Goal: Transaction & Acquisition: Purchase product/service

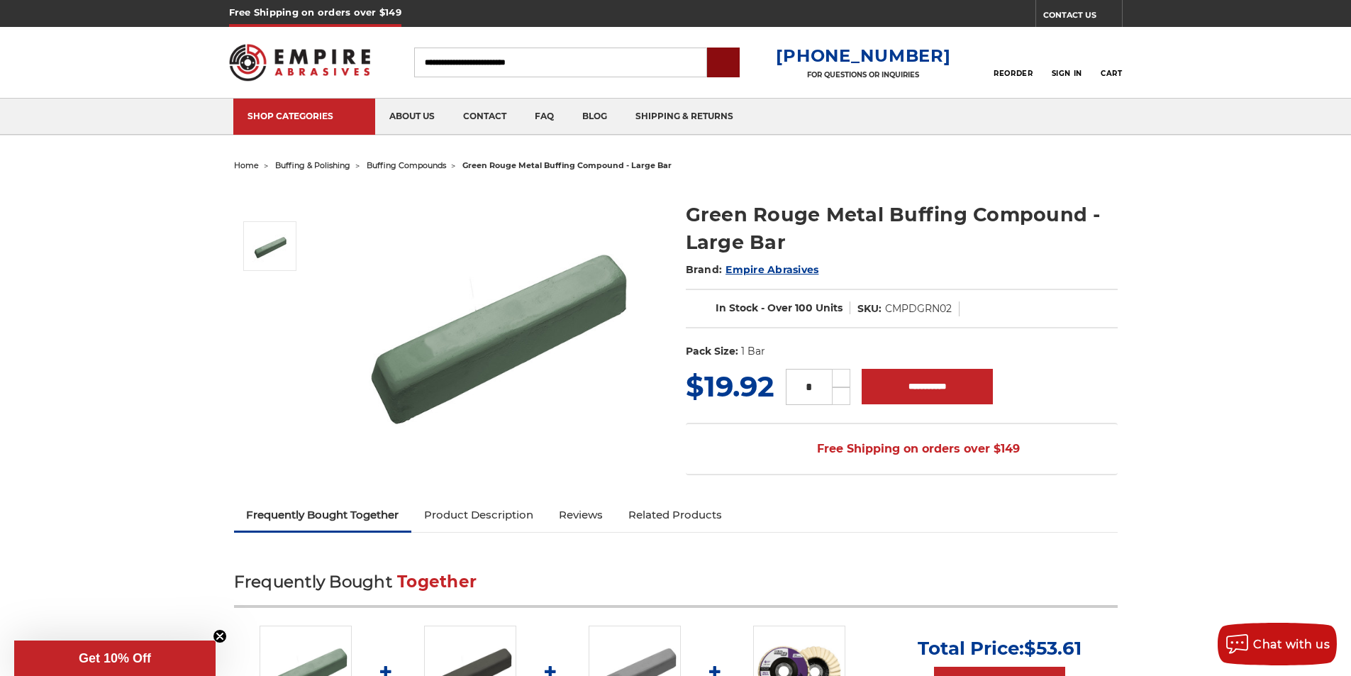
click at [738, 72] on input "submit" at bounding box center [723, 63] width 28 height 28
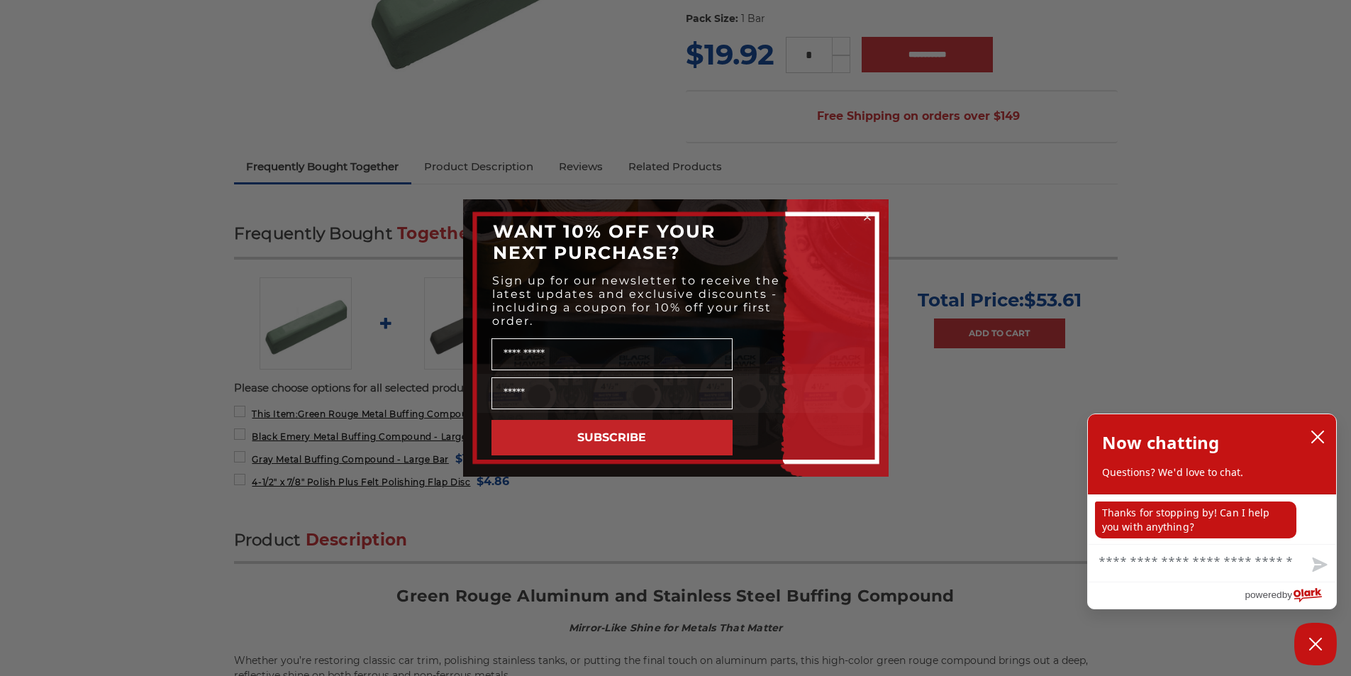
scroll to position [384, 0]
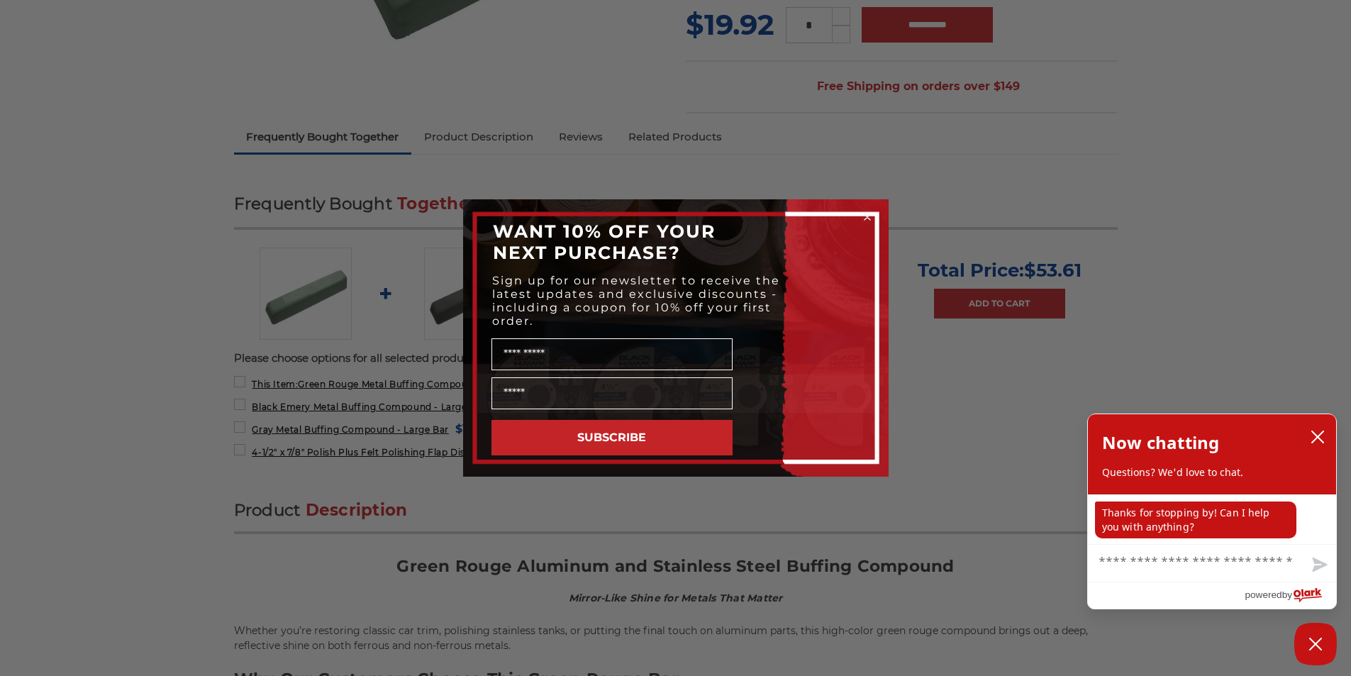
click at [864, 213] on circle "Close dialog" at bounding box center [866, 217] width 13 height 13
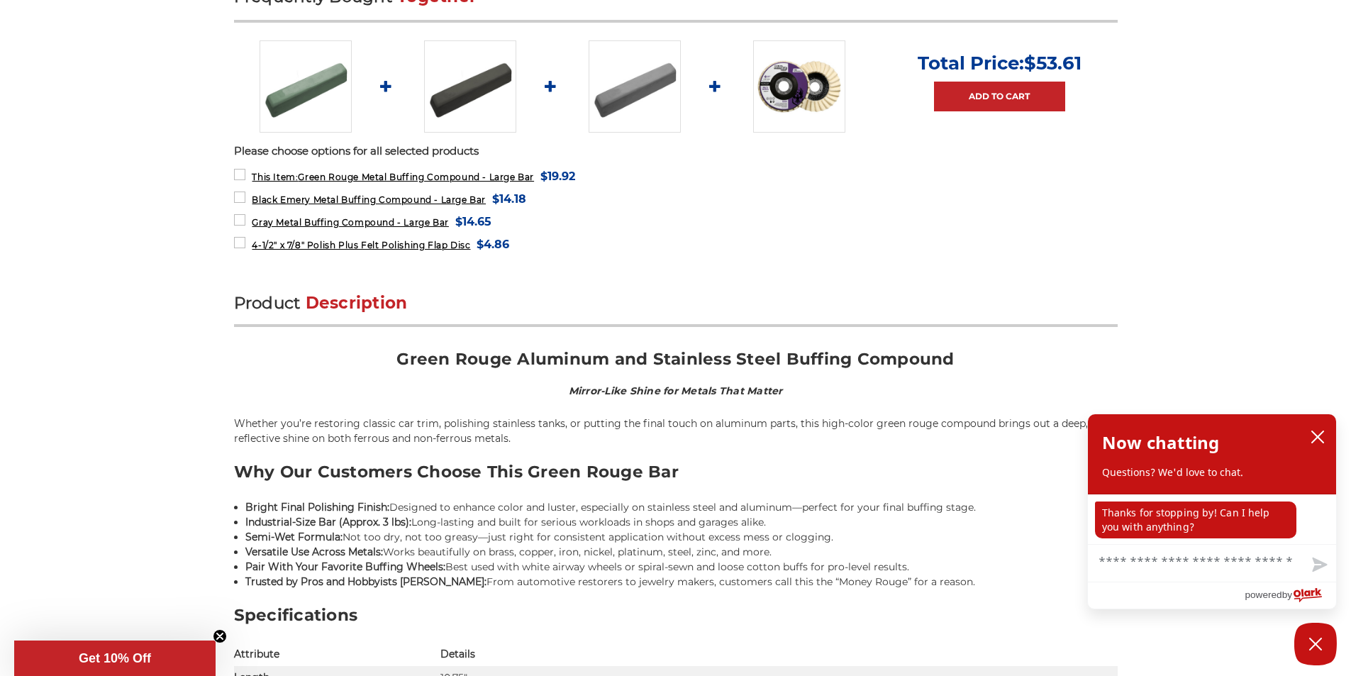
scroll to position [680, 0]
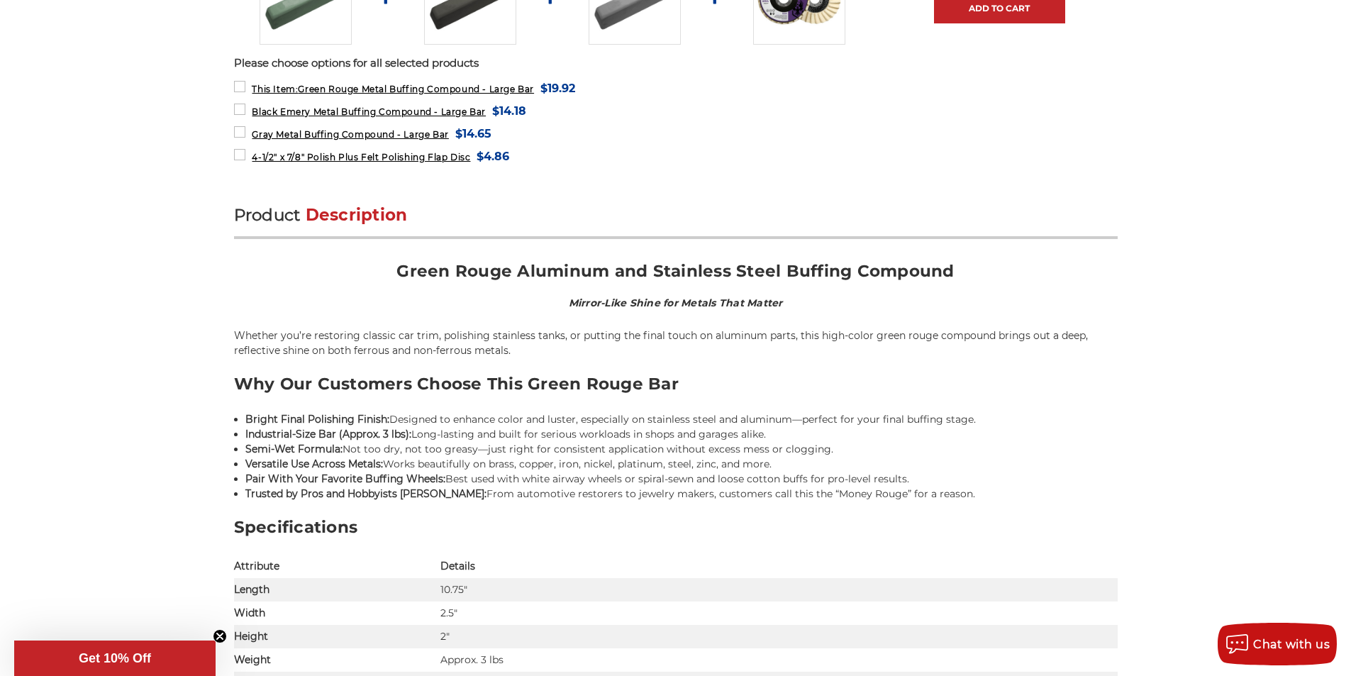
click at [450, 55] on p "Please choose options for all selected products" at bounding box center [676, 63] width 884 height 16
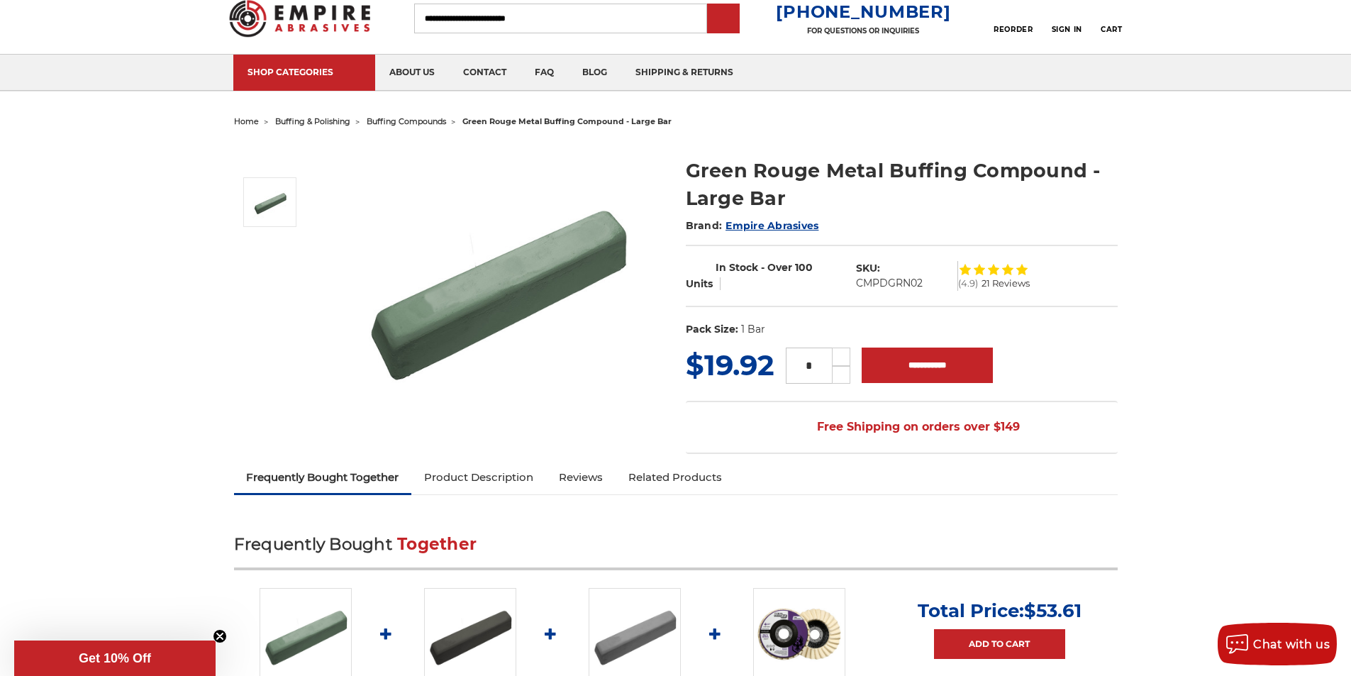
scroll to position [0, 0]
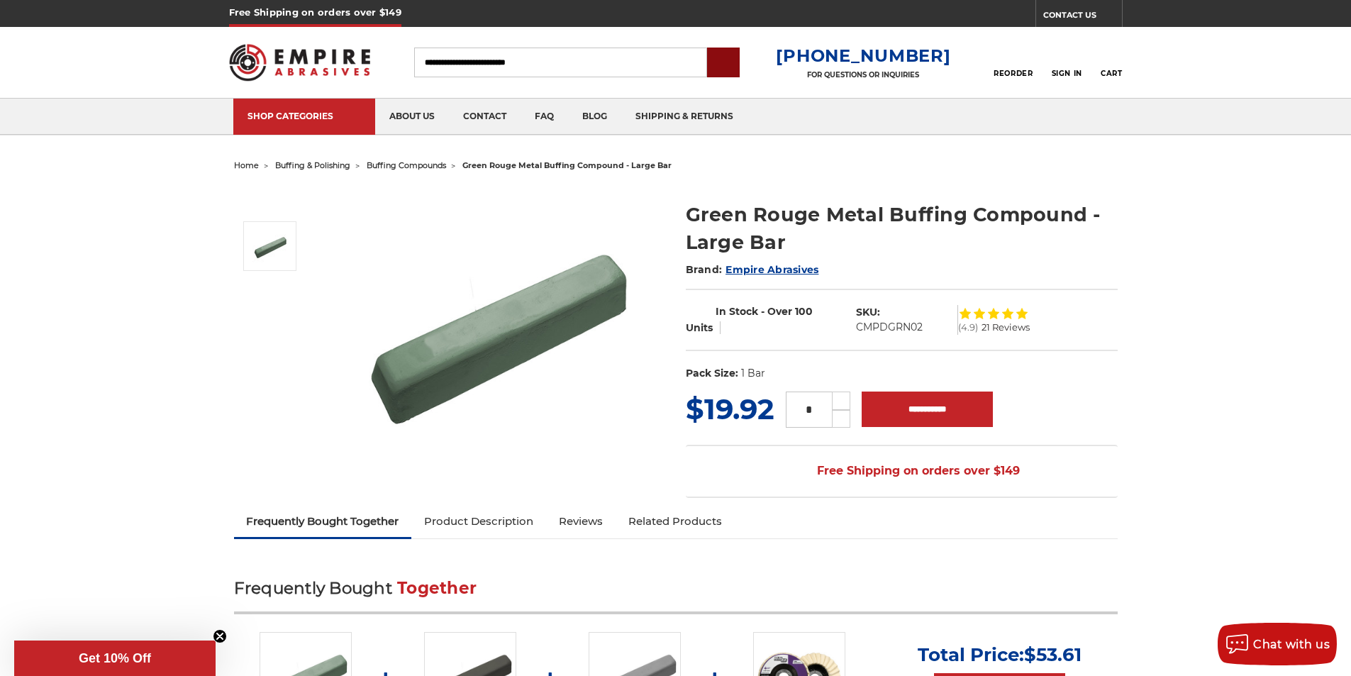
click at [738, 60] on input "submit" at bounding box center [723, 63] width 28 height 28
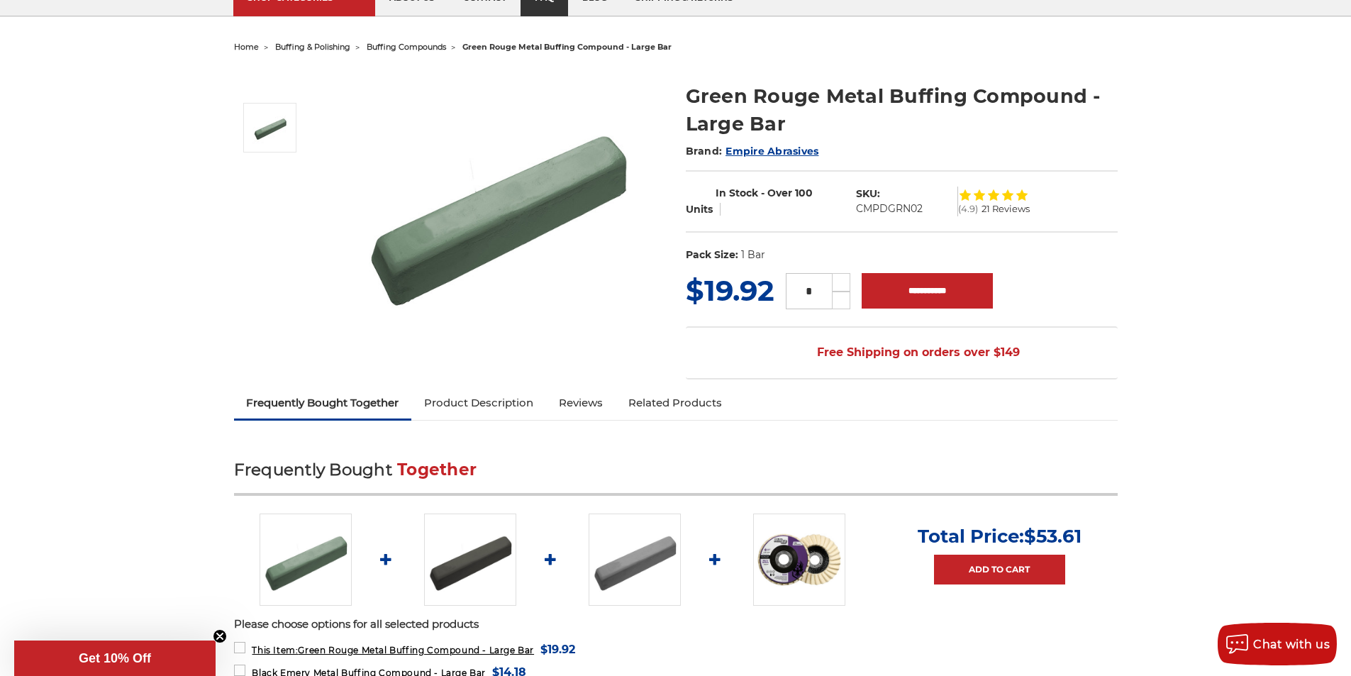
scroll to position [89, 0]
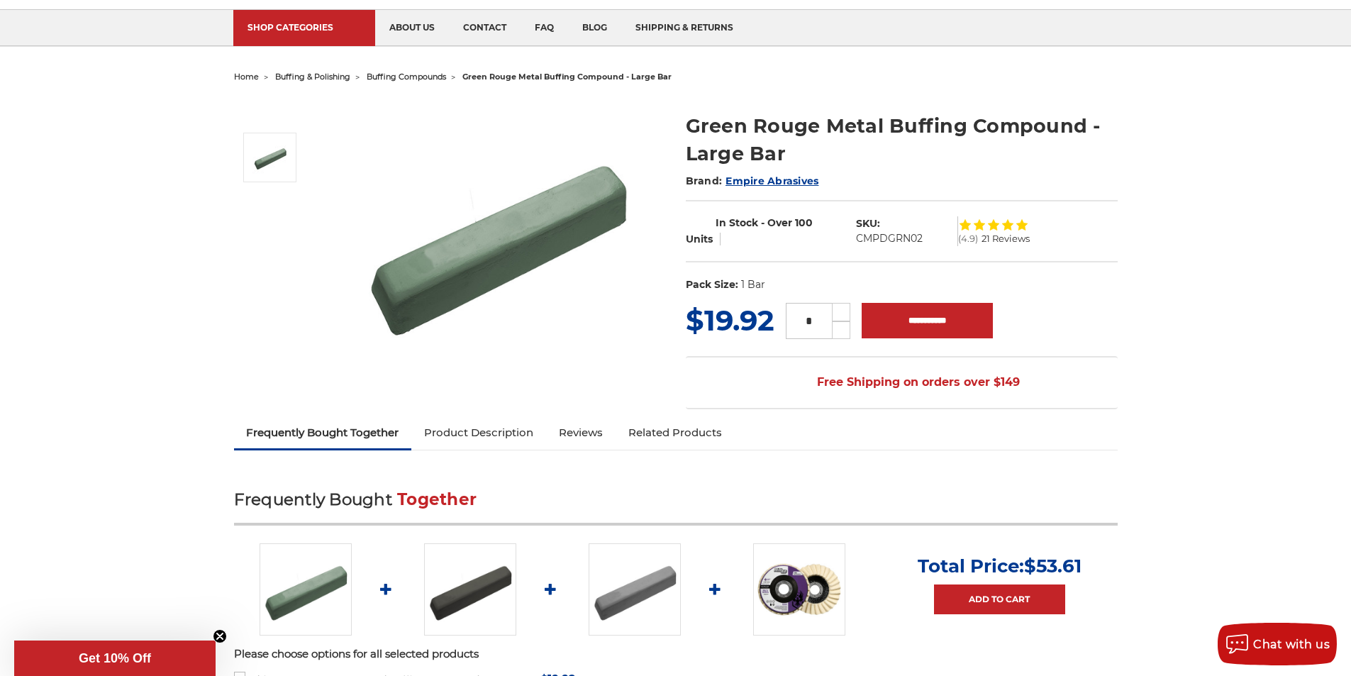
click at [284, 73] on span "buffing & polishing" at bounding box center [312, 77] width 75 height 10
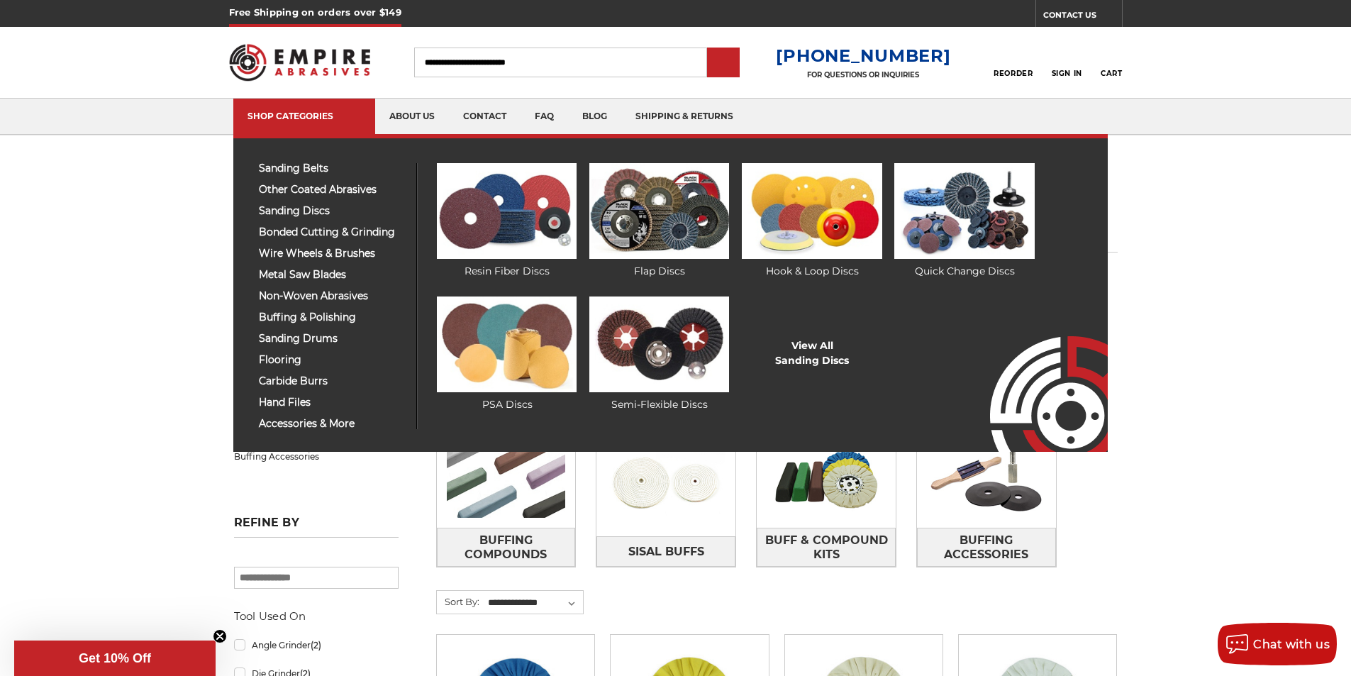
click at [503, 442] on div "sanding belts 3/8" x 13" 1/2" x 18" 1/2" x 24" 1" x 30" 1" x 42" 1-1/2" x 30" 2…" at bounding box center [670, 293] width 875 height 318
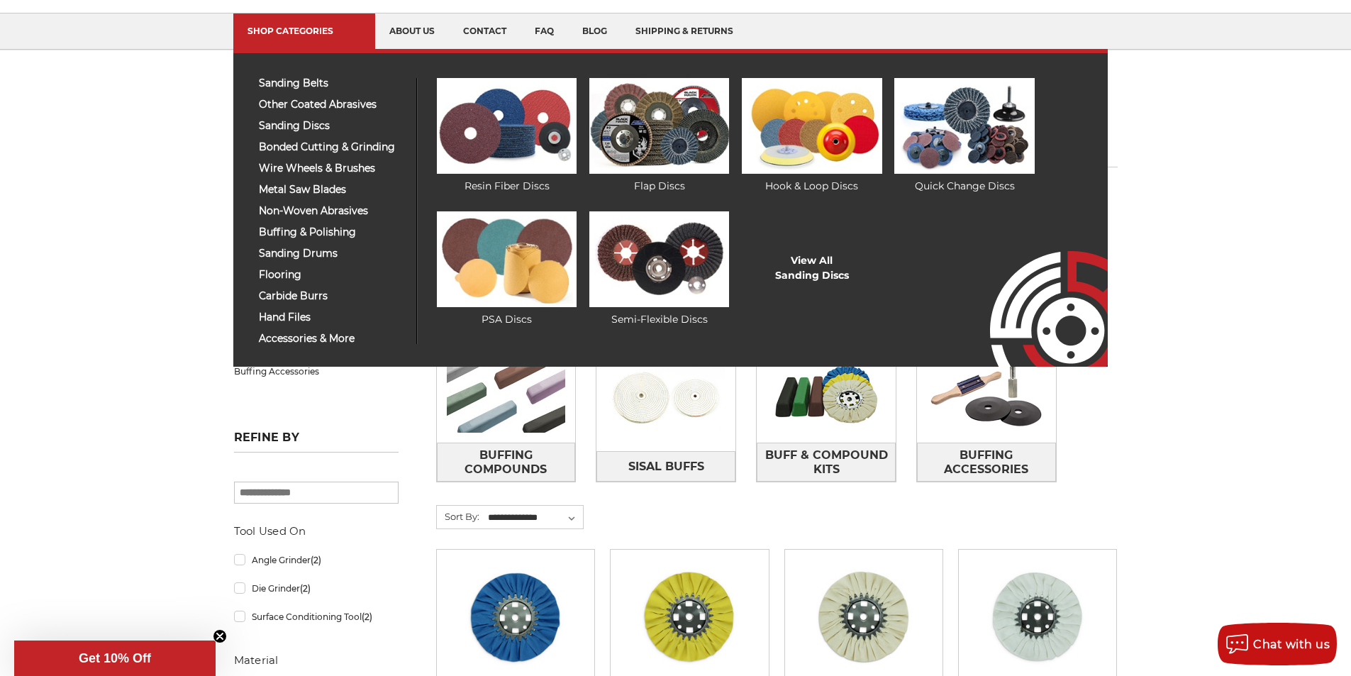
scroll to position [113, 0]
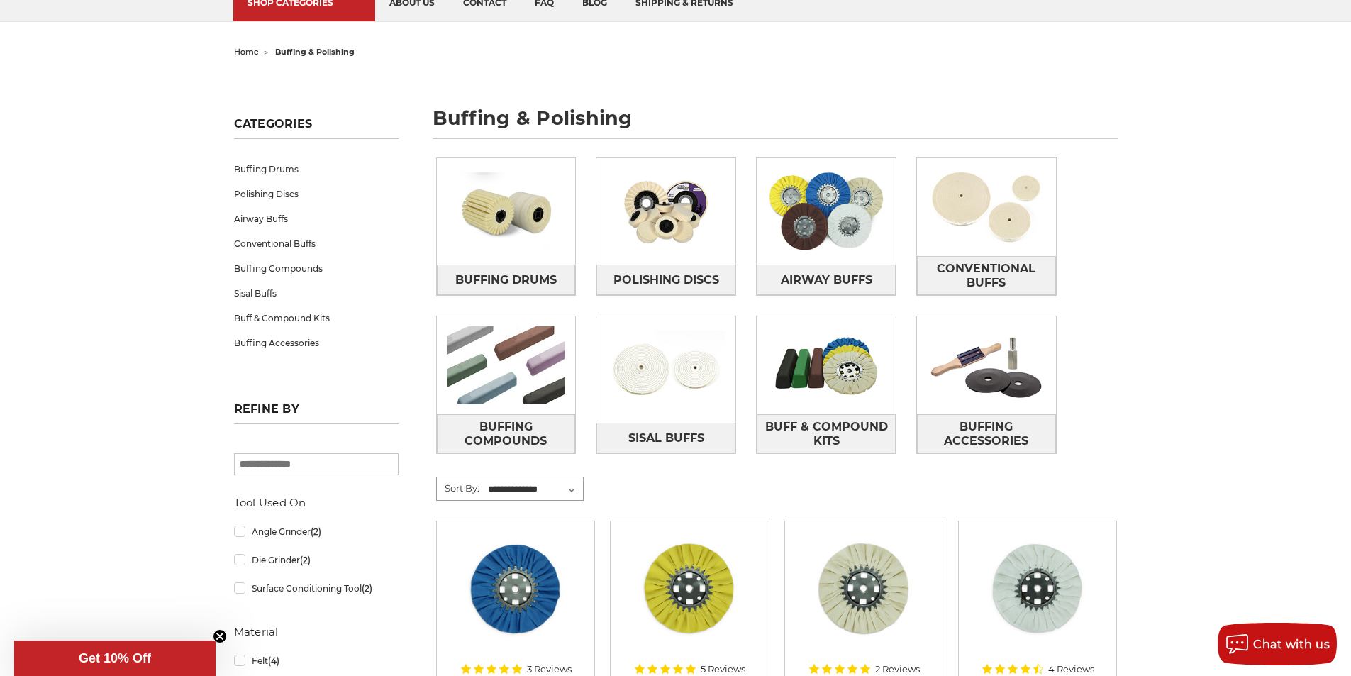
click at [502, 479] on select "**********" at bounding box center [534, 489] width 97 height 21
select select "********"
click at [486, 479] on select "**********" at bounding box center [534, 489] width 97 height 21
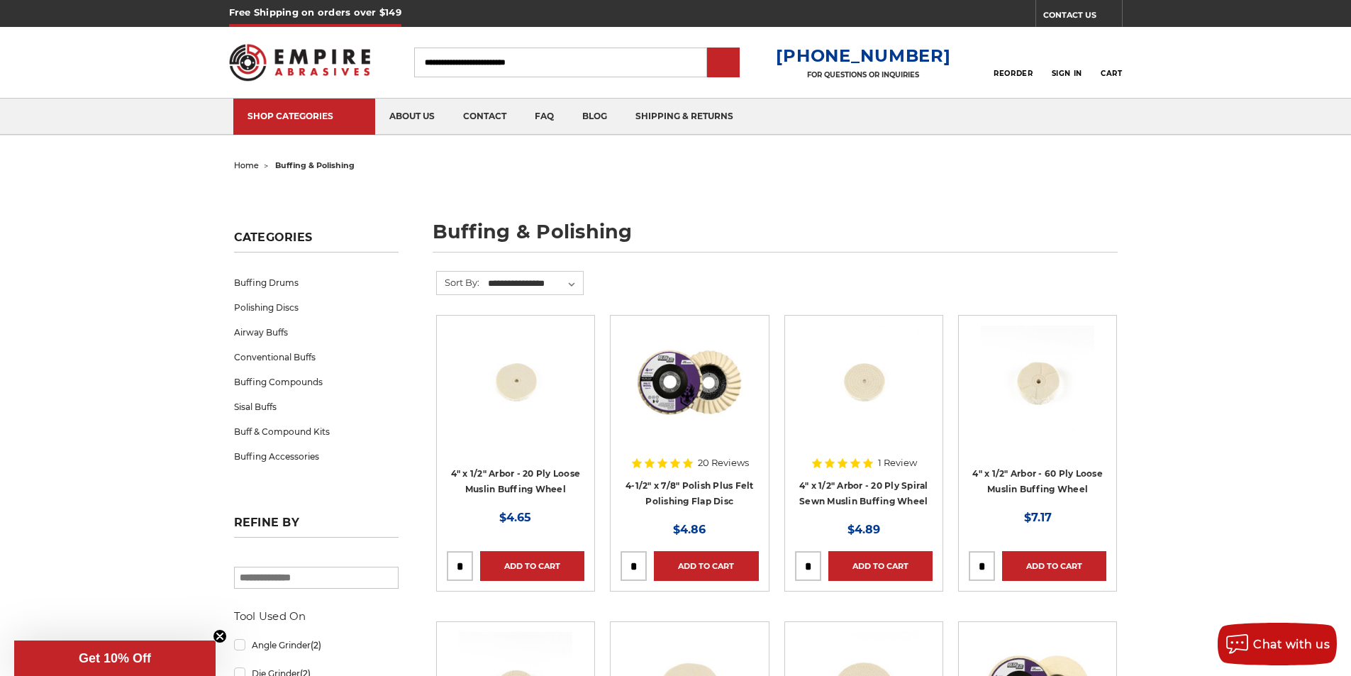
click at [450, 613] on li "Quick view 4" x 1/2" Arbor - 20 Ply Loose Muslin Buffing Wheel MSRP: Was: Now: …" at bounding box center [515, 468] width 174 height 306
click at [639, 608] on li "Quick view 20 Reviews 4-1/2" x 7/8" Polish Plus Felt Polishing Flap Disc MSRP: …" at bounding box center [690, 468] width 174 height 306
click at [797, 606] on li "Quick view 1 Review 4" x 1/2" Arbor - 20 Ply Spiral Sewn Muslin Buffing Wheel M…" at bounding box center [864, 468] width 174 height 306
click at [972, 610] on li "Quick view 4" x 1/2" Arbor - 60 Ply Loose Muslin Buffing Wheel MSRP: Was: Now: …" at bounding box center [1037, 468] width 174 height 306
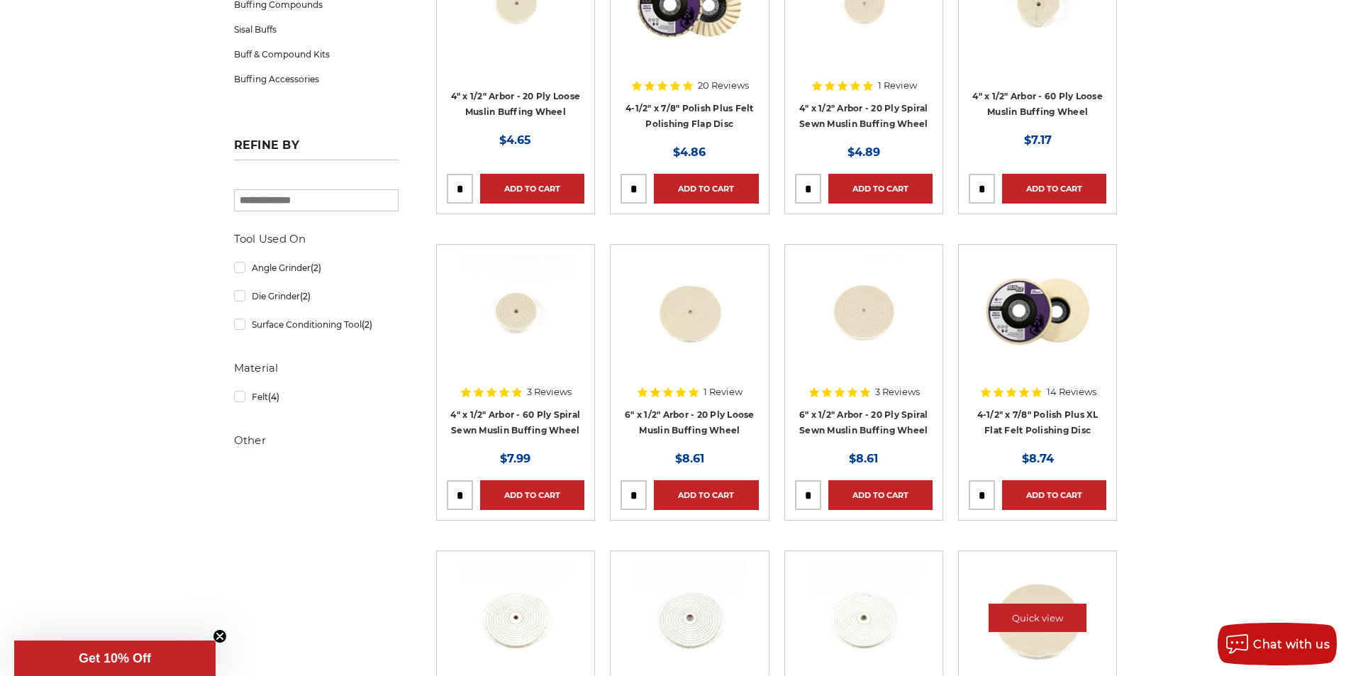
scroll to position [384, 0]
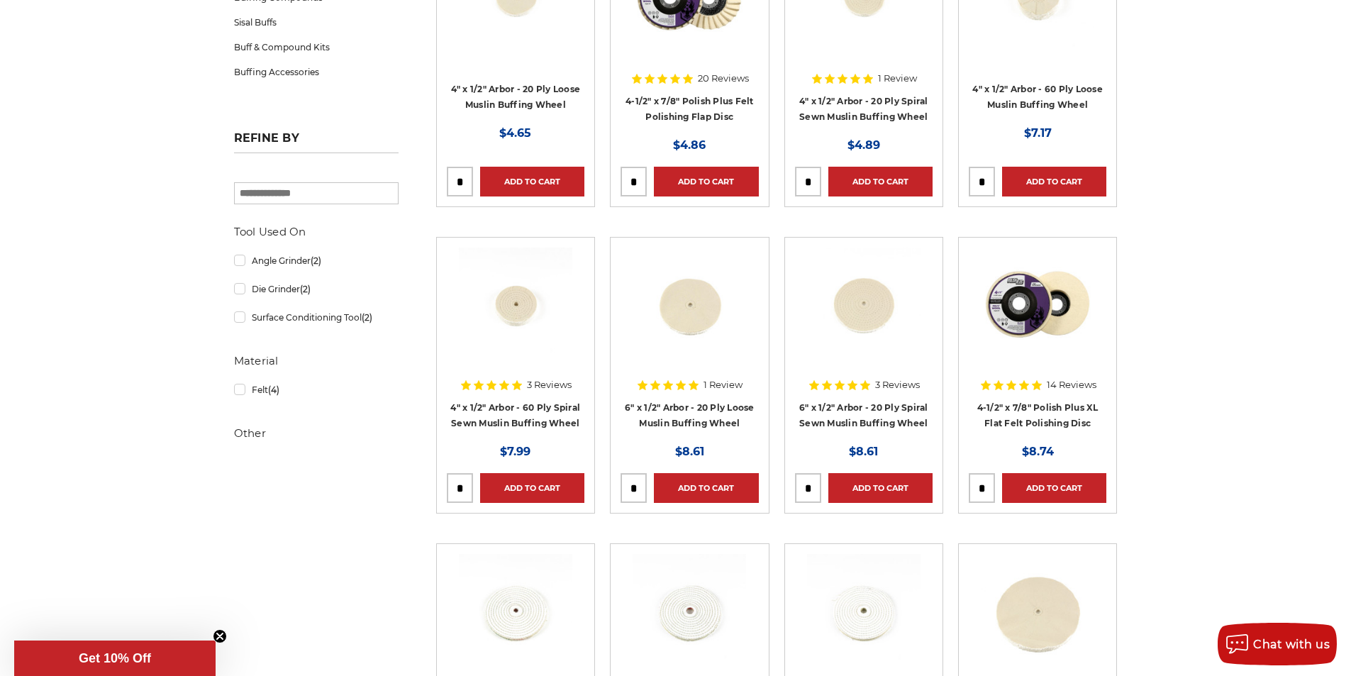
click at [450, 540] on li "Quick view 3 Reviews 4" x 1/2" Arbor - 60 Ply Spiral Sewn Muslin Buffing Wheel …" at bounding box center [515, 390] width 174 height 306
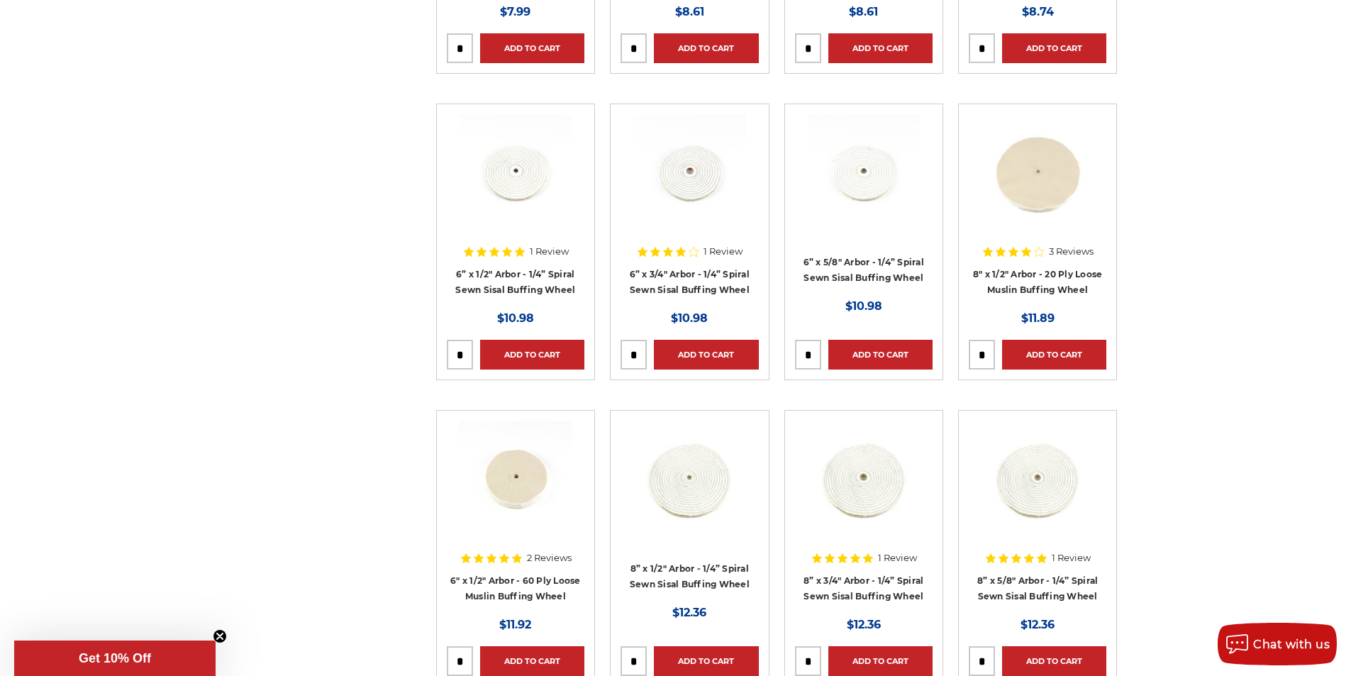
scroll to position [828, 0]
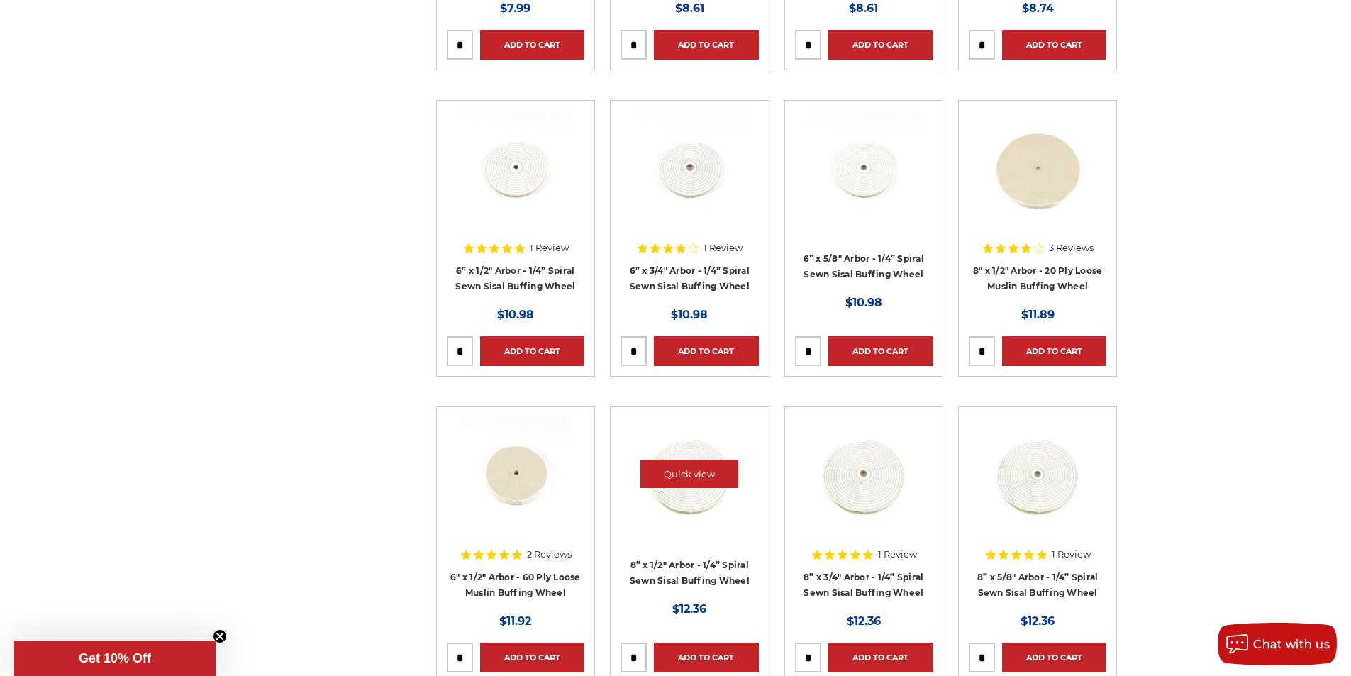
click at [636, 481] on div at bounding box center [690, 486] width 138 height 138
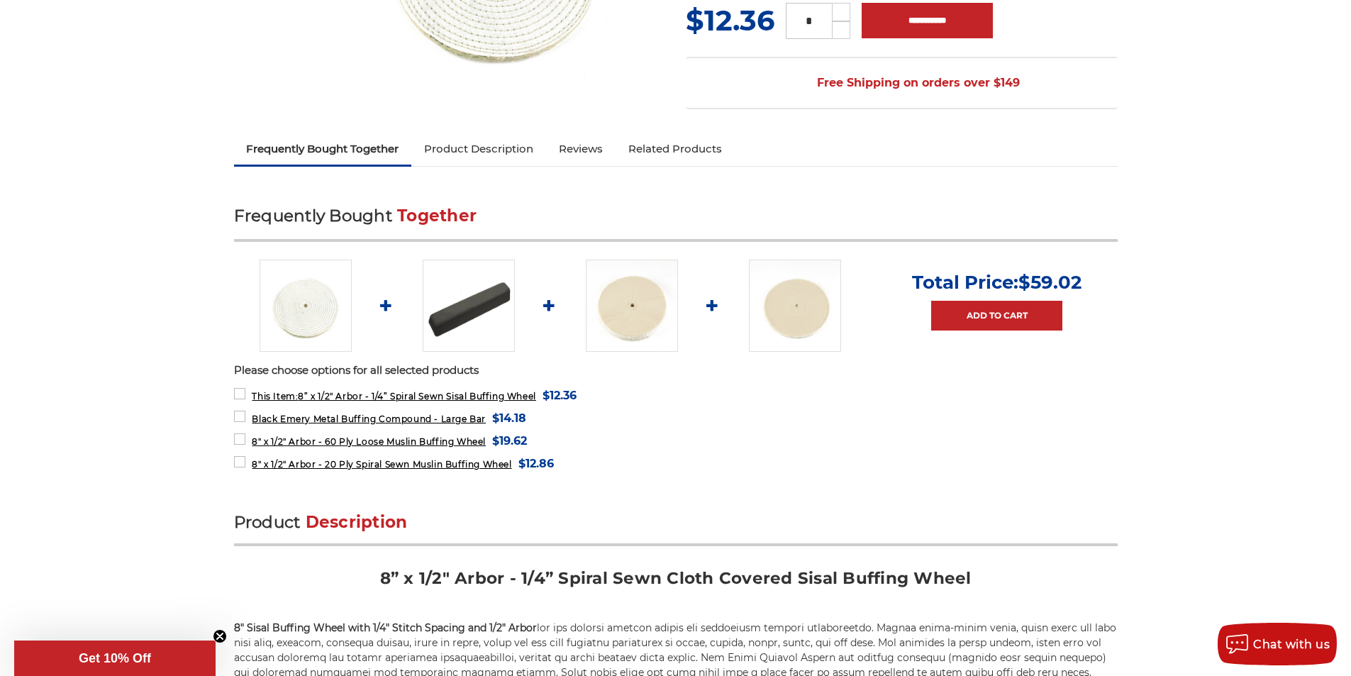
scroll to position [414, 0]
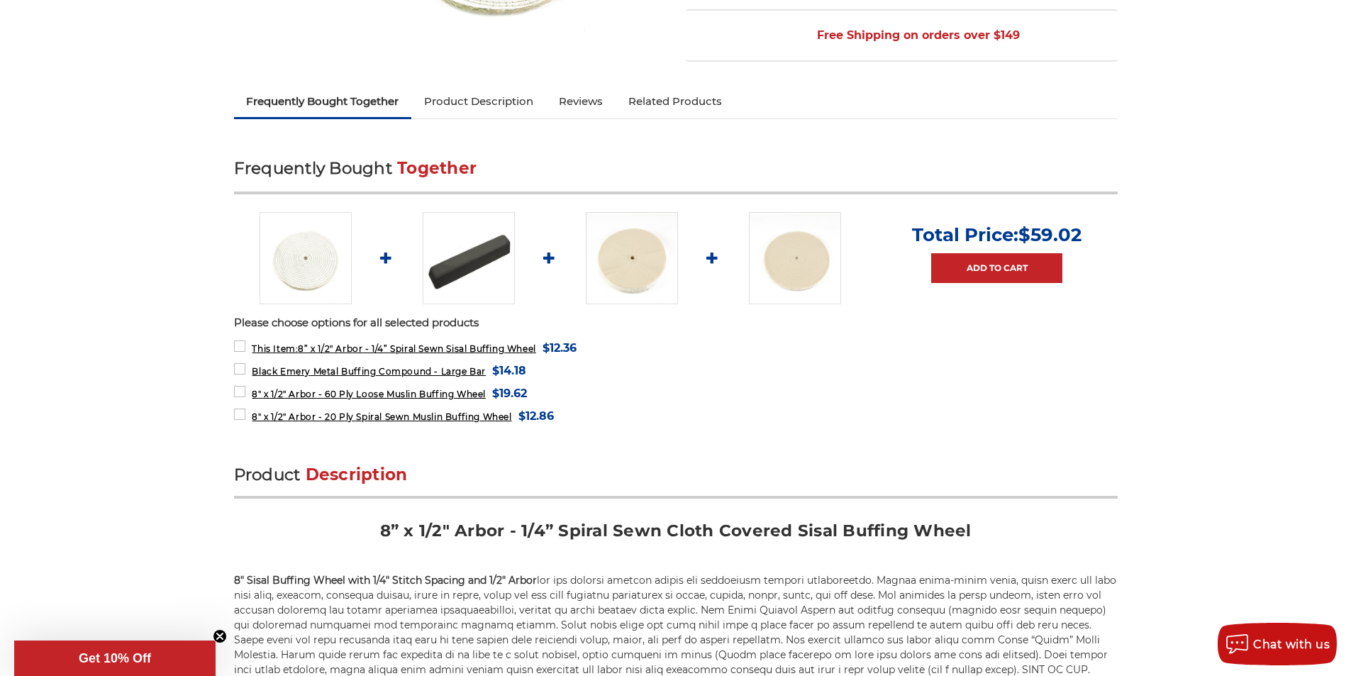
click at [798, 520] on h2 "8” x 1/2" Arbor - 1/4” Spiral Sewn Cloth Covered Sisal Buffing Wheel" at bounding box center [676, 536] width 884 height 32
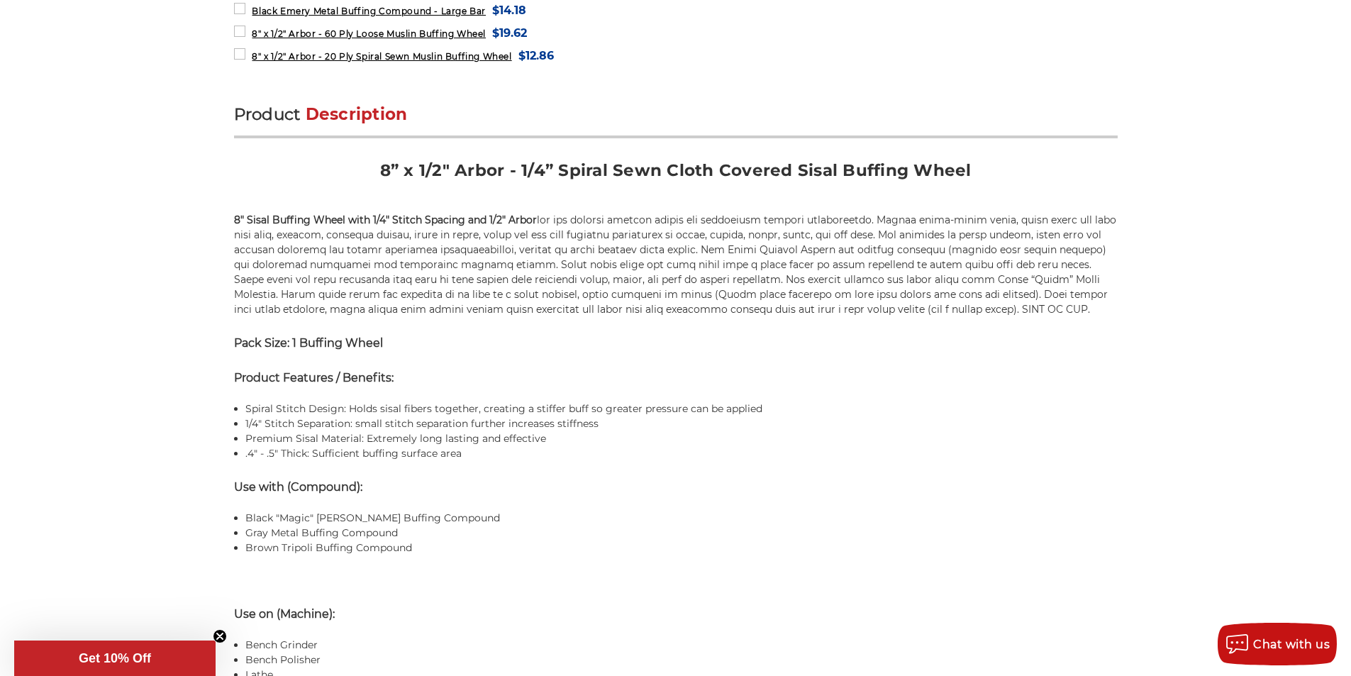
scroll to position [798, 0]
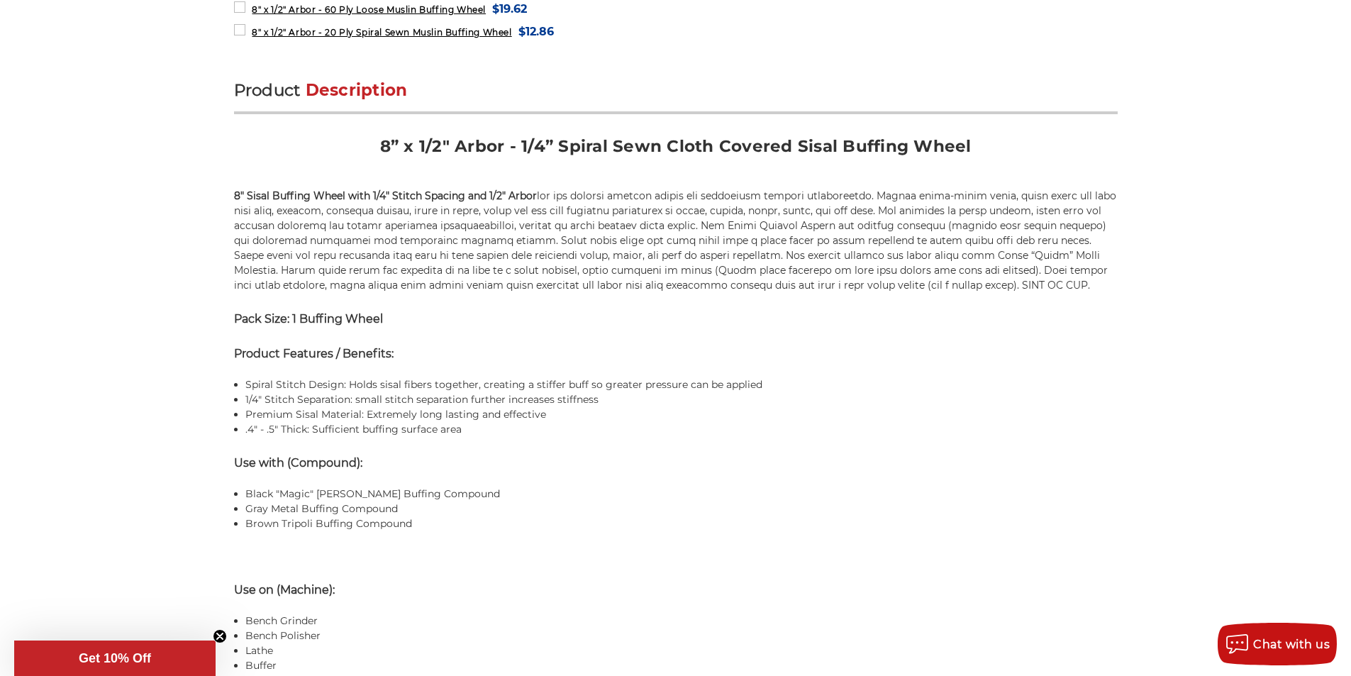
click at [971, 582] on p "Use on (Machine):" at bounding box center [676, 590] width 884 height 17
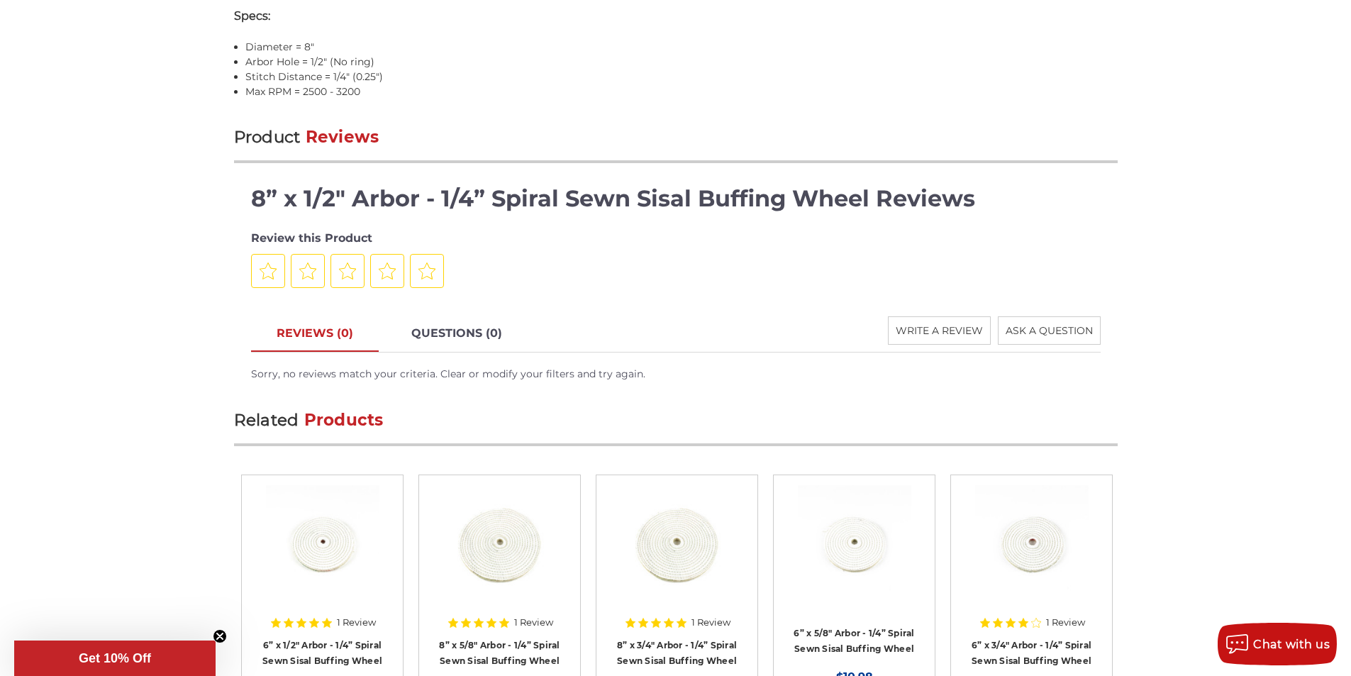
scroll to position [1537, 0]
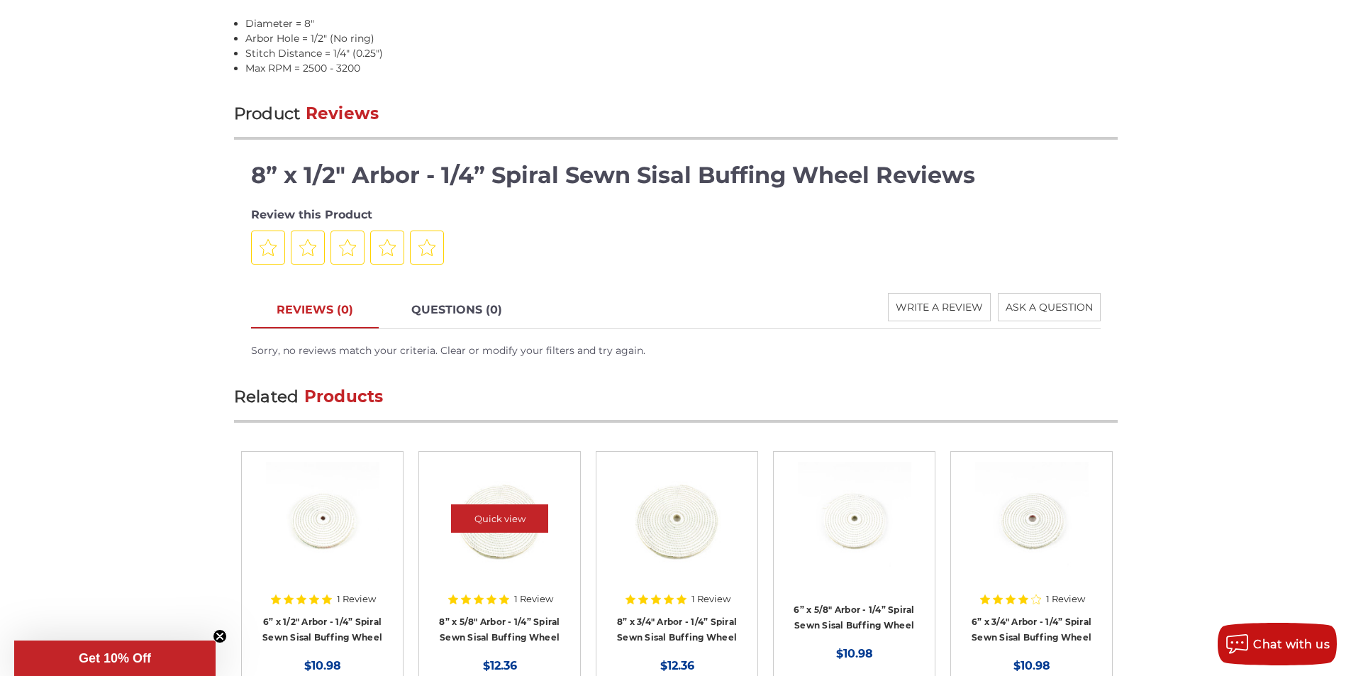
click at [449, 487] on div at bounding box center [496, 529] width 135 height 135
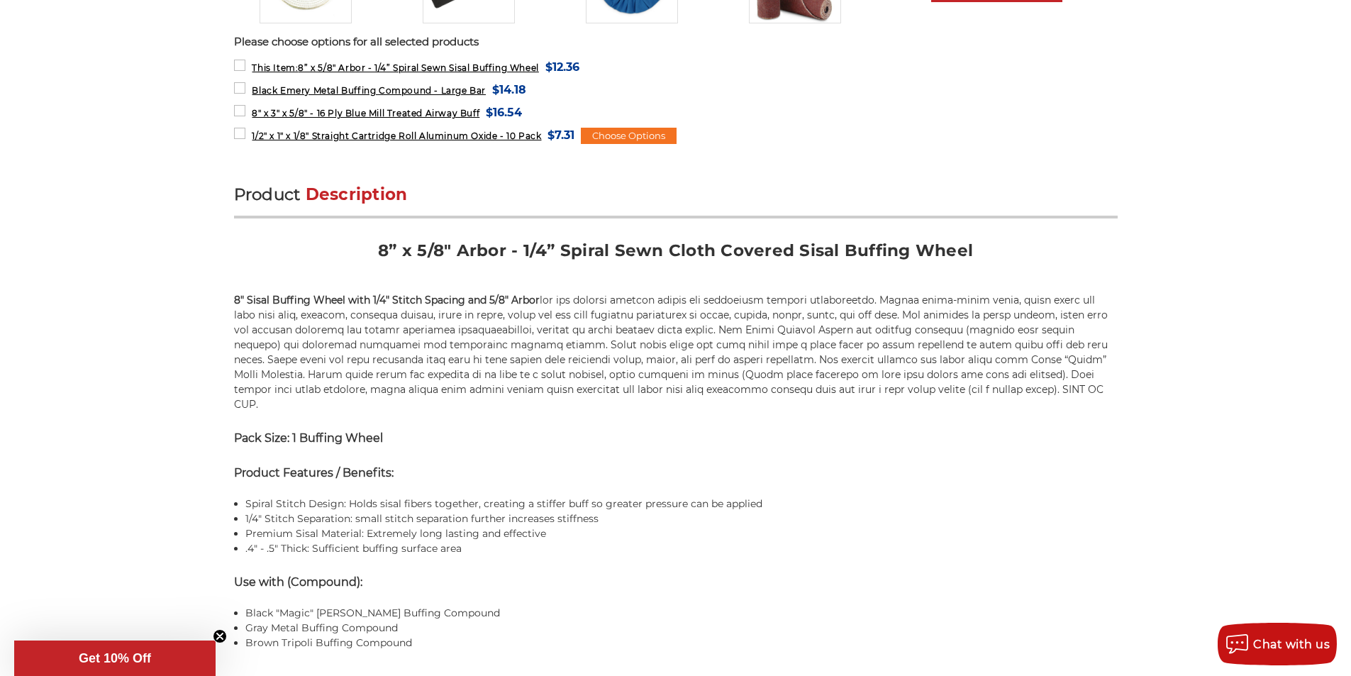
scroll to position [739, 0]
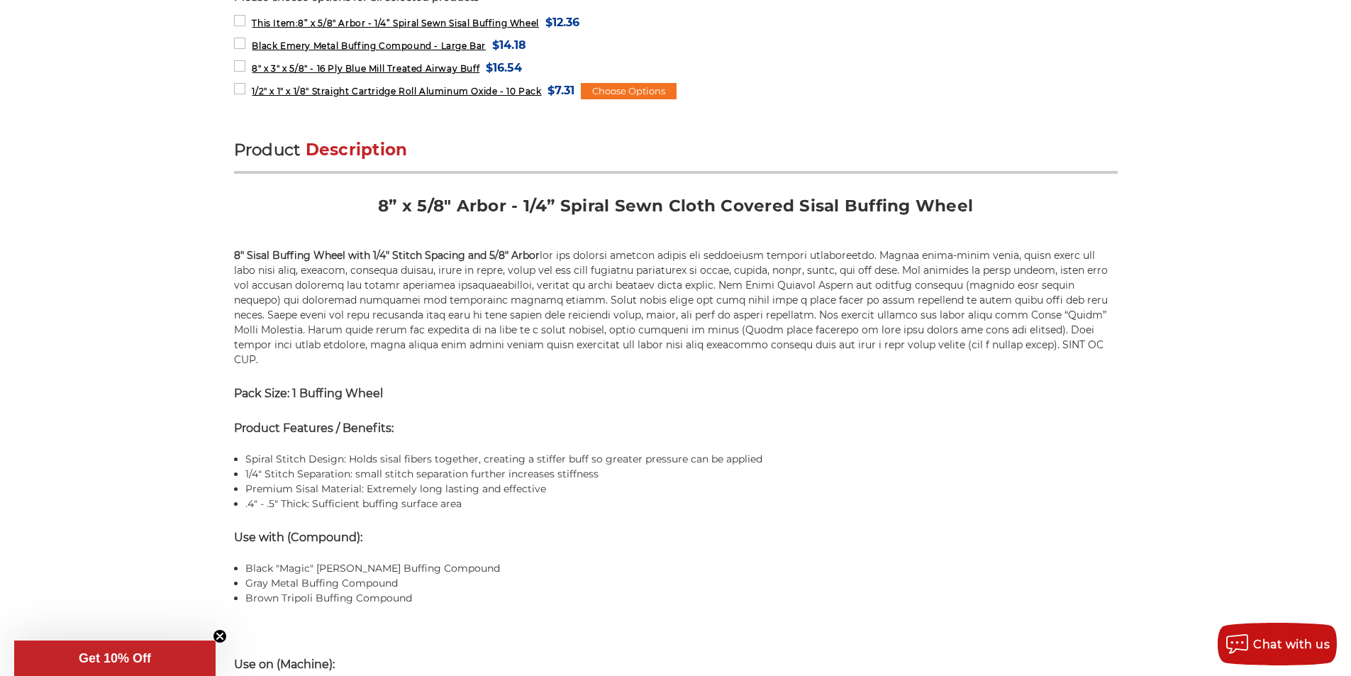
click at [624, 493] on div "Product Description 8” x 5/8" Arbor - 1/4” Spiral Sewn Cloth Covered Sisal Buff…" at bounding box center [676, 514] width 884 height 750
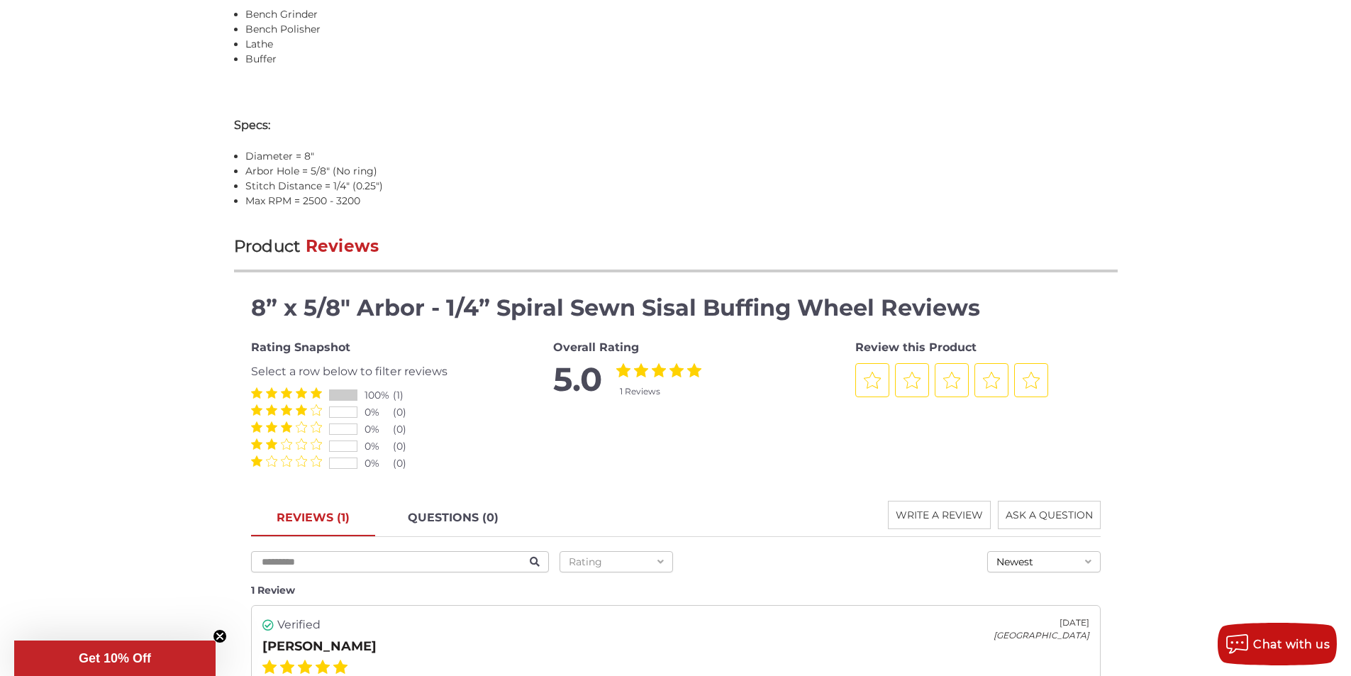
scroll to position [1507, 0]
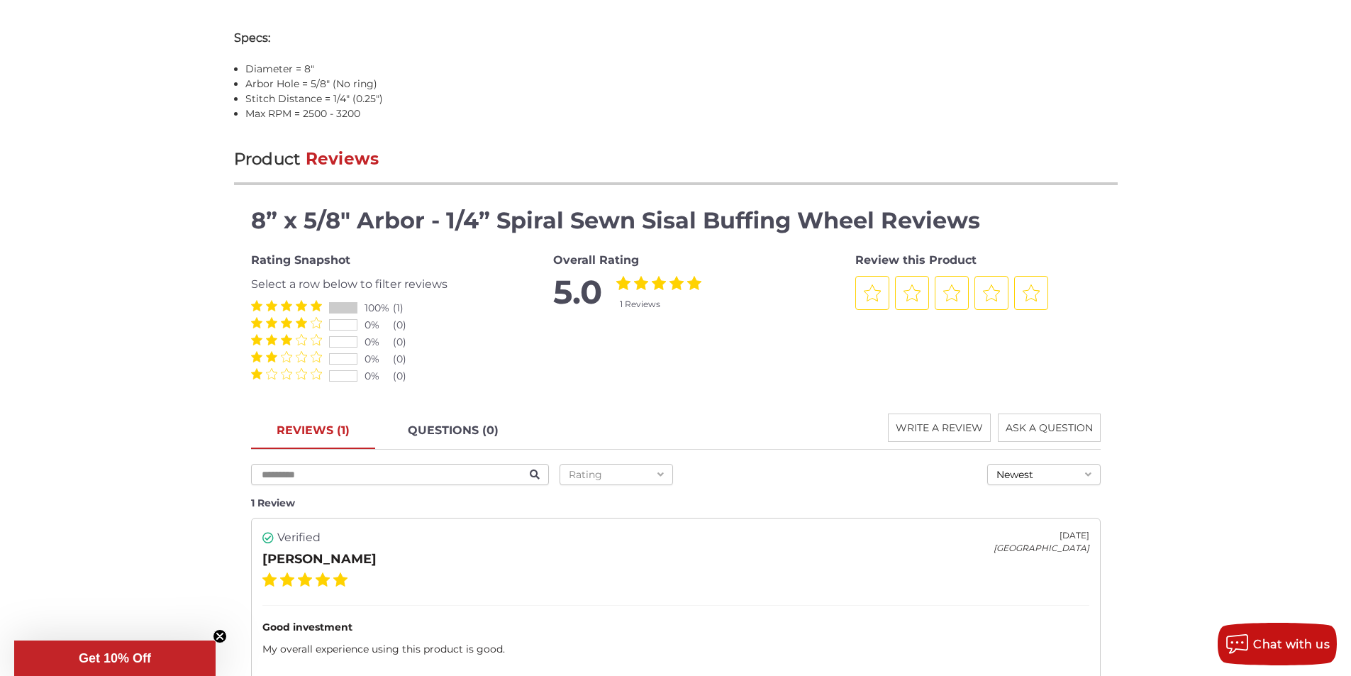
click at [807, 518] on div "Verified [PERSON_NAME] [DATE] United States Good investment My overall experien…" at bounding box center [676, 621] width 850 height 206
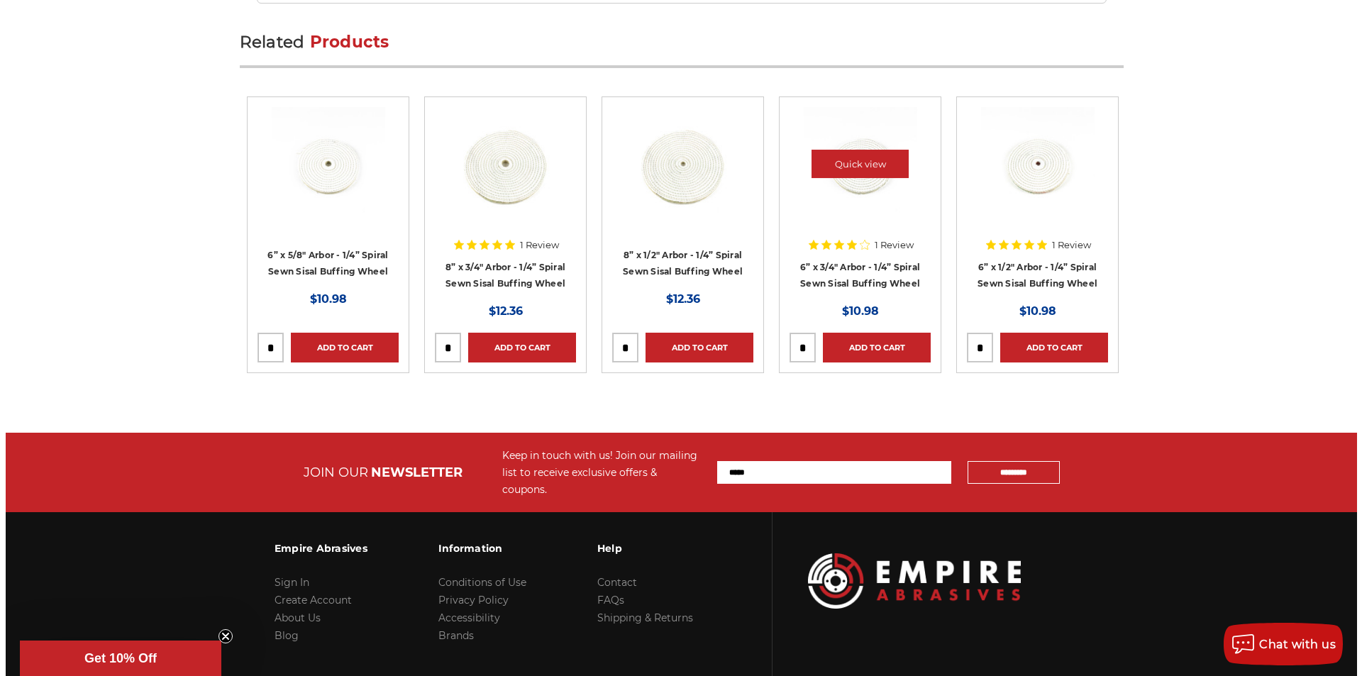
scroll to position [2245, 0]
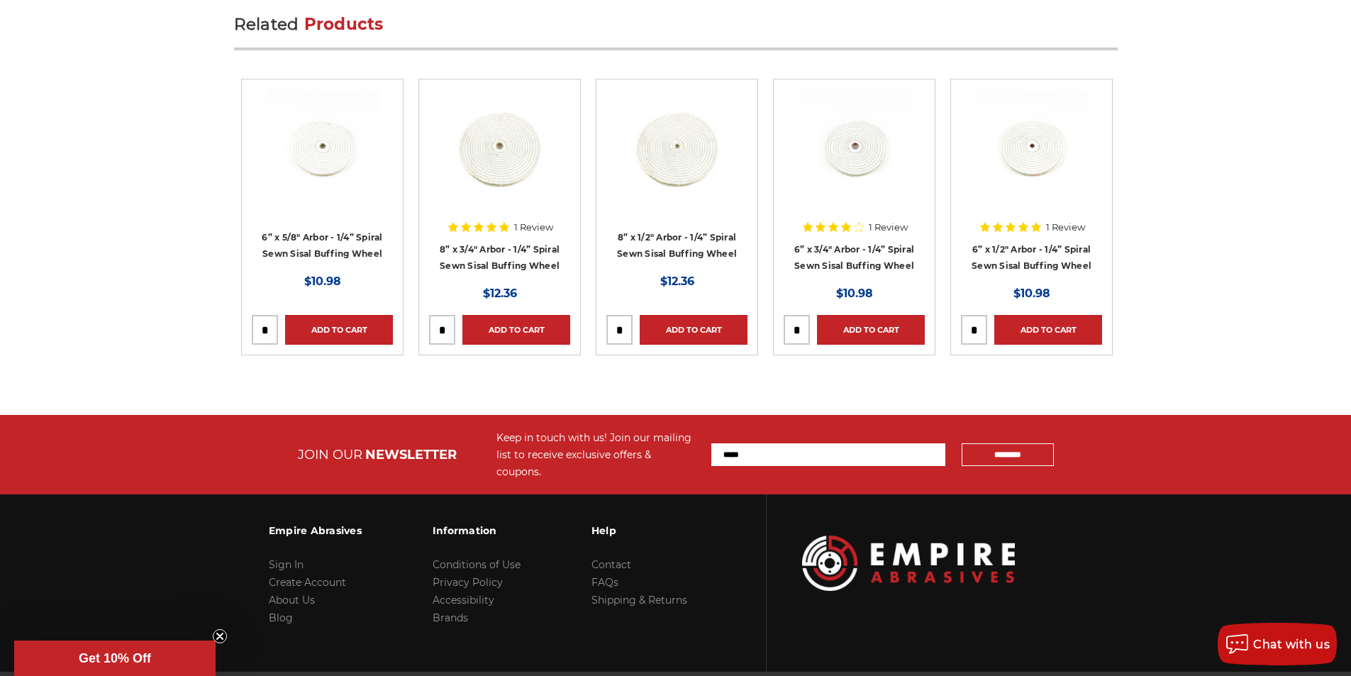
click at [972, 536] on img at bounding box center [908, 563] width 213 height 55
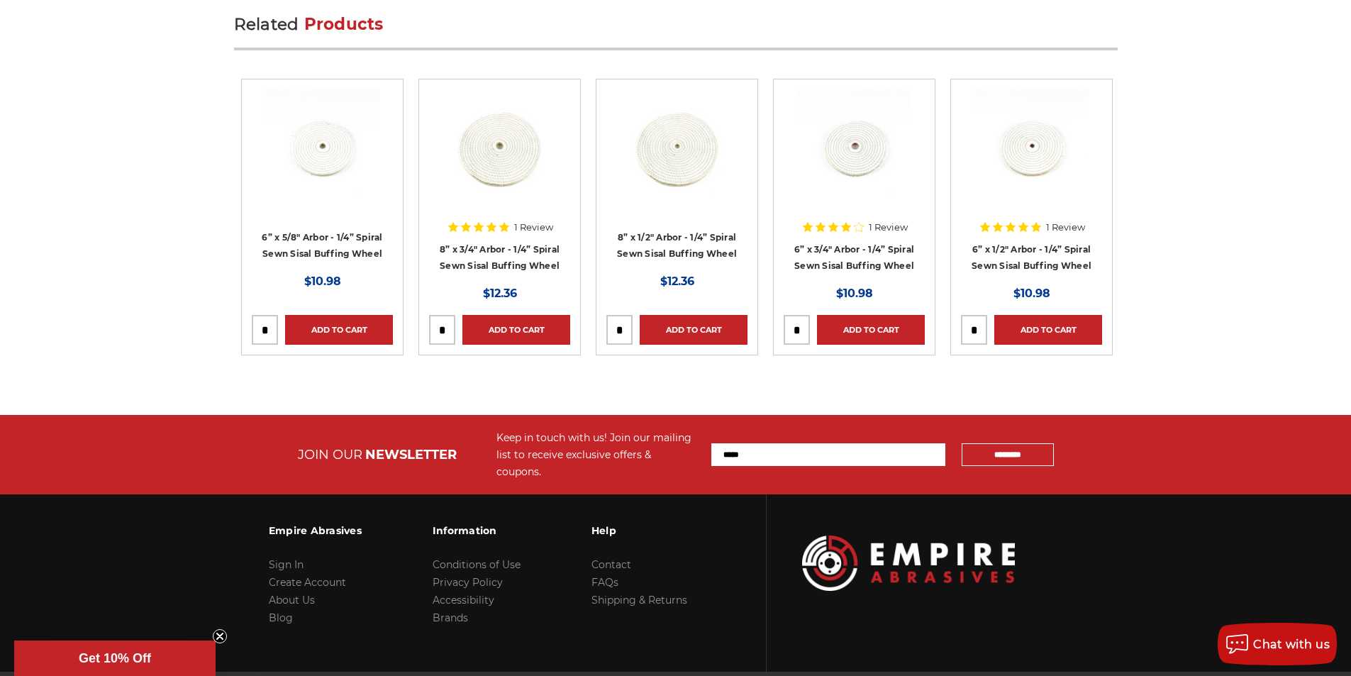
click at [994, 132] on link "Quick view" at bounding box center [1032, 146] width 98 height 28
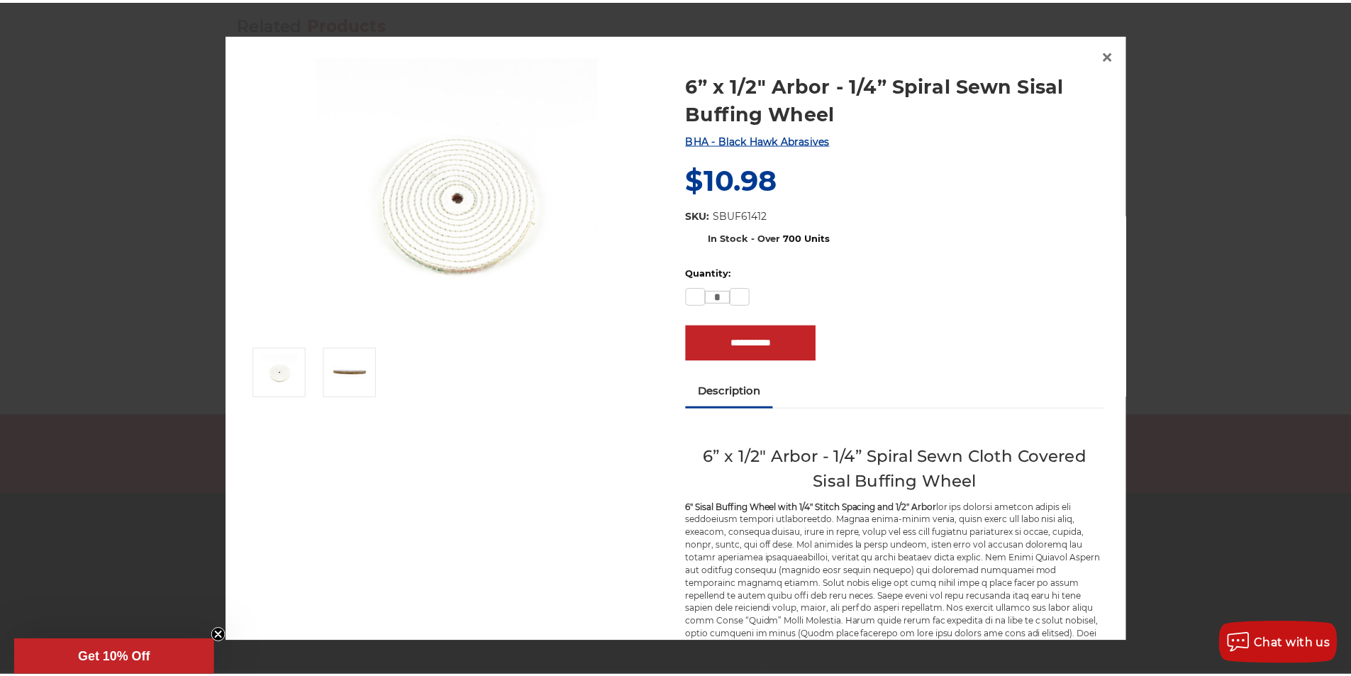
scroll to position [2313, 0]
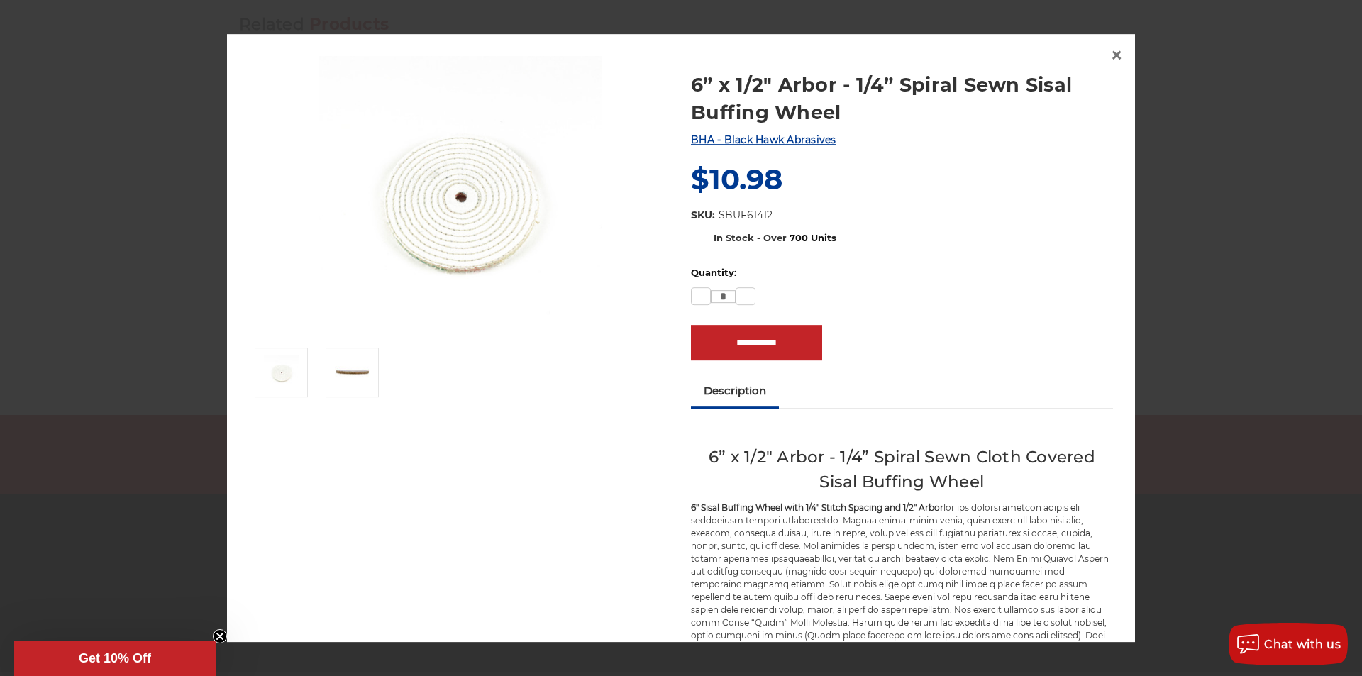
click at [756, 4] on div at bounding box center [681, 338] width 1362 height 676
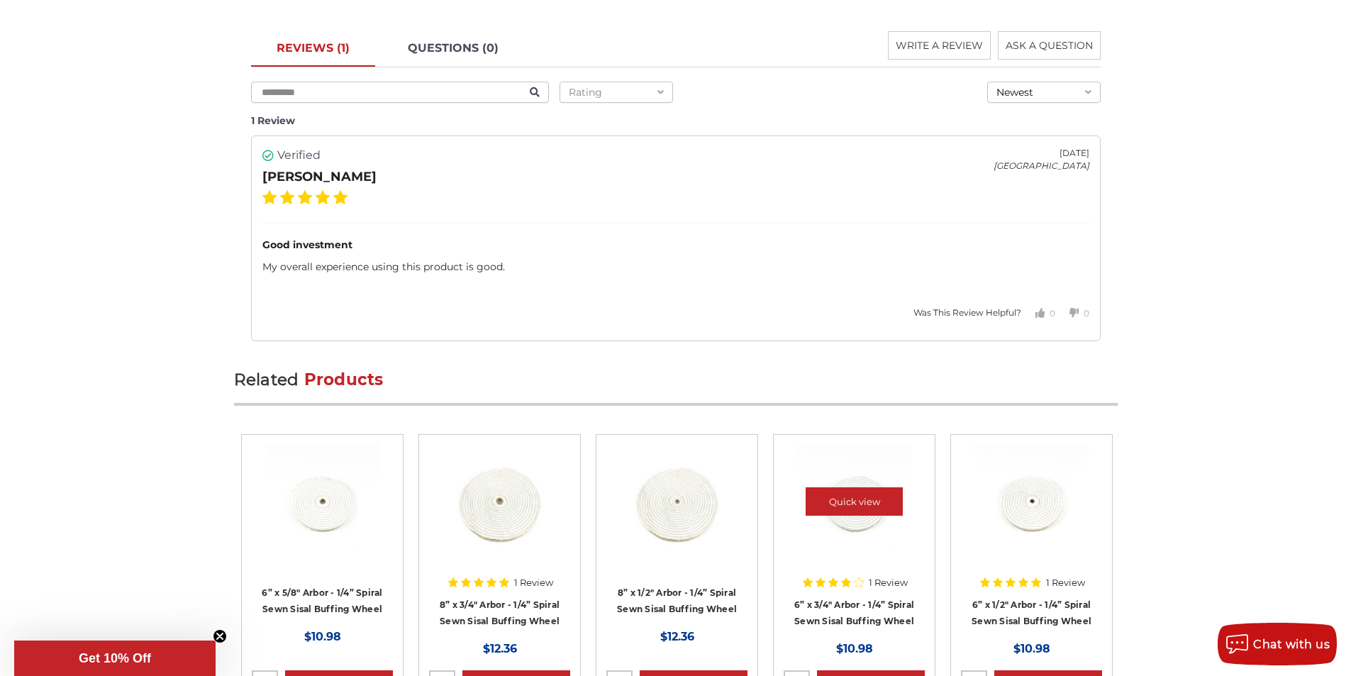
scroll to position [1958, 0]
click at [826, 599] on link "6” x 3/4" Arbor - 1/4” Spiral Sewn Sisal Buffing Wheel" at bounding box center [854, 612] width 120 height 27
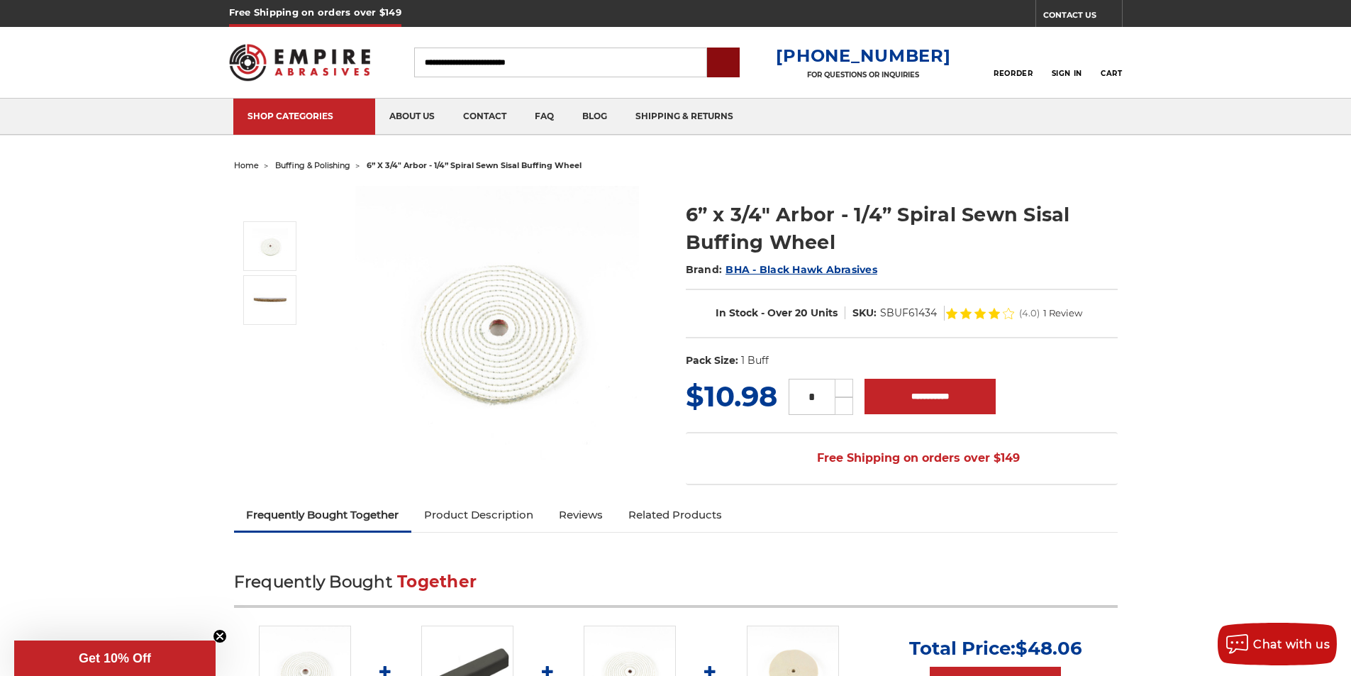
click at [738, 72] on input "submit" at bounding box center [723, 63] width 28 height 28
